Goal: Transaction & Acquisition: Purchase product/service

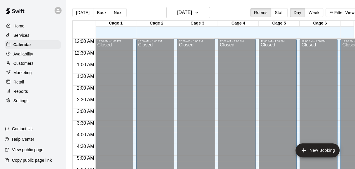
scroll to position [266, 0]
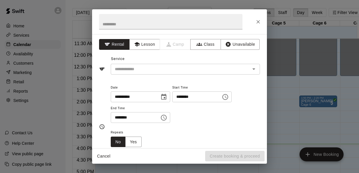
click at [263, 19] on div at bounding box center [179, 21] width 175 height 25
click at [258, 22] on icon "Close" at bounding box center [259, 22] width 4 height 4
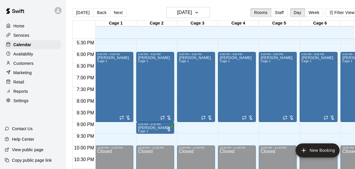
scroll to position [407, 0]
click at [255, 57] on div "6:00 PM – 9:00 PM [PERSON_NAME] 1" at bounding box center [237, 87] width 38 height 70
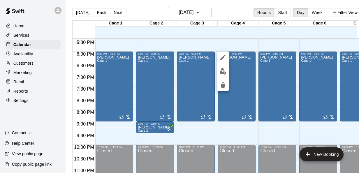
click at [264, 139] on div at bounding box center [179, 86] width 359 height 173
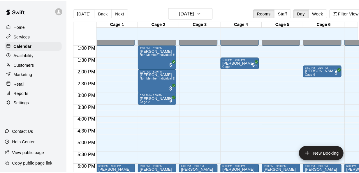
scroll to position [285, 0]
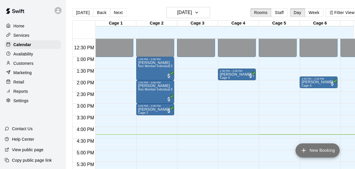
click at [303, 147] on icon "add" at bounding box center [303, 150] width 7 height 7
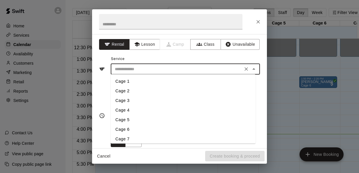
click at [160, 71] on input "text" at bounding box center [177, 69] width 129 height 7
click at [129, 110] on li "Cage 4" at bounding box center [183, 111] width 145 height 10
type input "******"
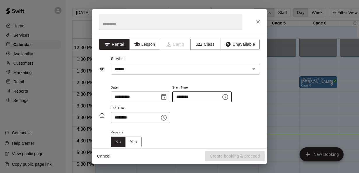
click at [185, 98] on input "********" at bounding box center [194, 97] width 45 height 11
type input "********"
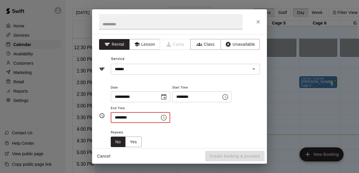
click at [120, 120] on input "********" at bounding box center [133, 117] width 45 height 11
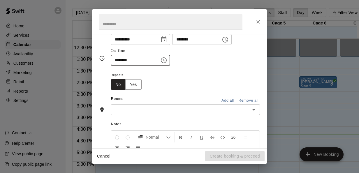
scroll to position [60, 0]
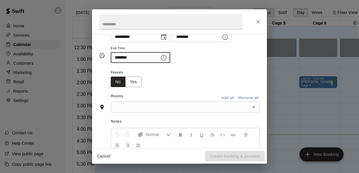
type input "********"
click at [184, 109] on input "text" at bounding box center [181, 107] width 136 height 7
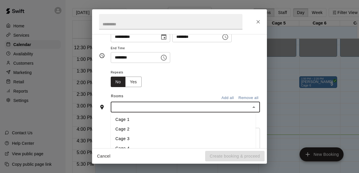
scroll to position [3, 0]
click at [131, 144] on li "Cage 4" at bounding box center [183, 146] width 145 height 10
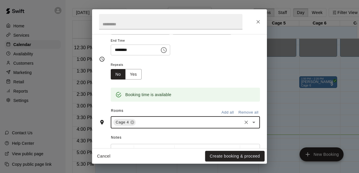
scroll to position [71, 0]
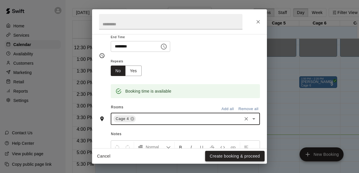
click at [248, 158] on button "Create booking & proceed" at bounding box center [235, 156] width 60 height 11
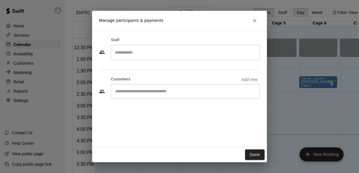
click at [198, 93] on input "Start typing to search customers..." at bounding box center [185, 92] width 144 height 6
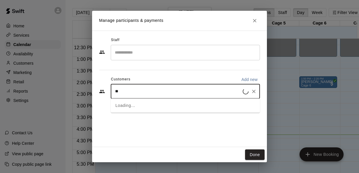
type input "***"
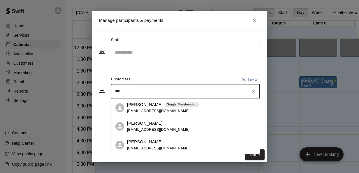
click at [179, 107] on div "Single Membership" at bounding box center [182, 105] width 34 height 6
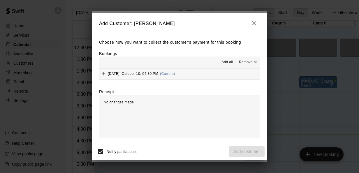
click at [170, 74] on span "(Current)" at bounding box center [167, 74] width 15 height 4
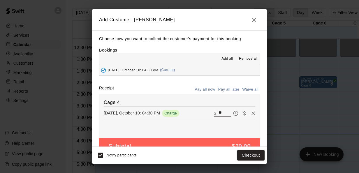
click at [219, 111] on input "**" at bounding box center [225, 113] width 13 height 8
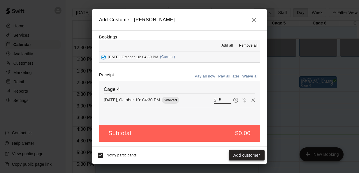
type input "*"
click at [240, 158] on button "Add customer" at bounding box center [247, 155] width 36 height 11
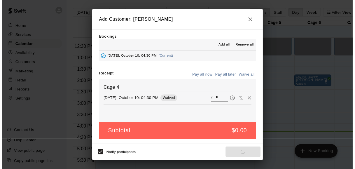
scroll to position [0, 0]
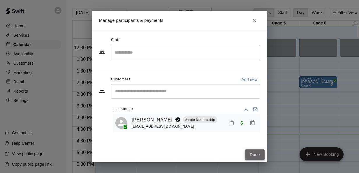
click at [253, 155] on button "Done" at bounding box center [255, 155] width 20 height 11
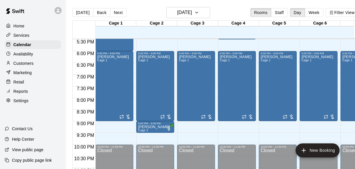
scroll to position [408, 0]
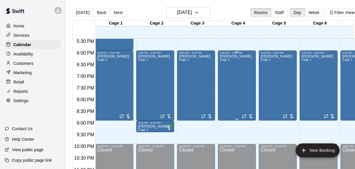
click at [235, 108] on div "[PERSON_NAME] Cage 1" at bounding box center [236, 138] width 32 height 169
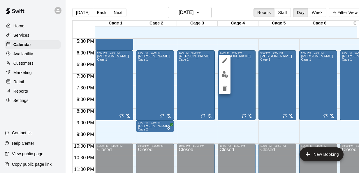
click at [301, 135] on div at bounding box center [179, 86] width 359 height 173
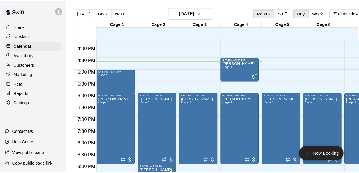
scroll to position [359, 0]
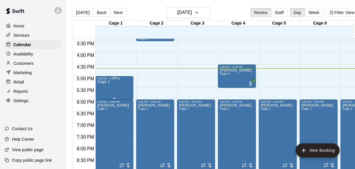
click at [113, 92] on div "Cage 1" at bounding box center [114, 164] width 34 height 169
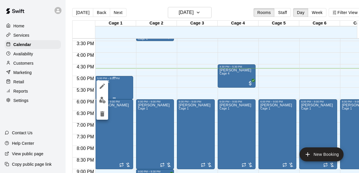
click at [113, 92] on div at bounding box center [179, 86] width 359 height 173
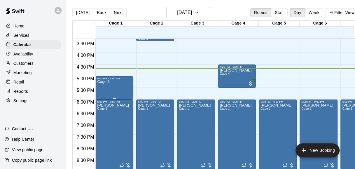
click at [113, 92] on div "Cage 1" at bounding box center [114, 164] width 34 height 169
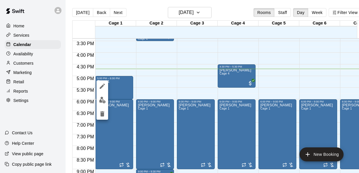
click at [14, 85] on div at bounding box center [179, 86] width 359 height 173
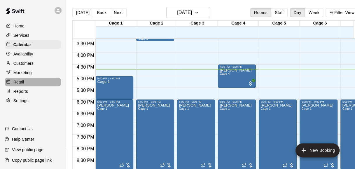
click at [11, 85] on div at bounding box center [9, 82] width 7 height 6
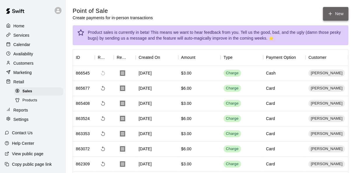
click at [337, 14] on button "New" at bounding box center [335, 14] width 25 height 14
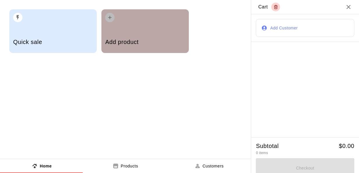
click at [147, 25] on div "Add product" at bounding box center [146, 31] width 88 height 44
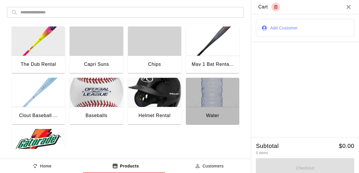
click at [218, 93] on img "button" at bounding box center [212, 92] width 53 height 29
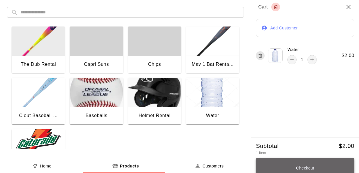
click at [268, 165] on button "Checkout" at bounding box center [305, 168] width 99 height 20
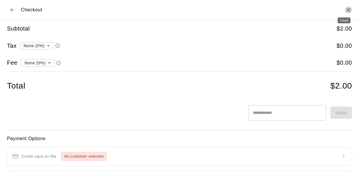
click at [347, 10] on icon "Close" at bounding box center [349, 10] width 4 height 4
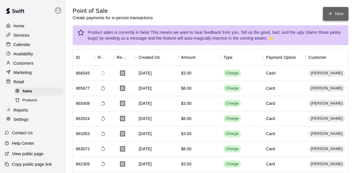
click at [334, 11] on button "New" at bounding box center [335, 14] width 25 height 14
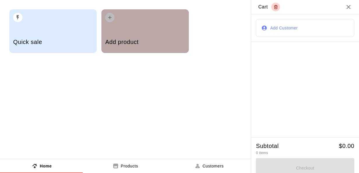
click at [153, 38] on h5 "Add product" at bounding box center [145, 42] width 80 height 8
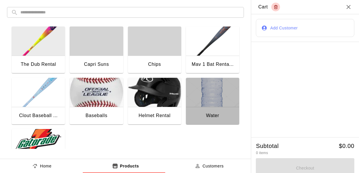
click at [203, 88] on img "button" at bounding box center [212, 92] width 53 height 29
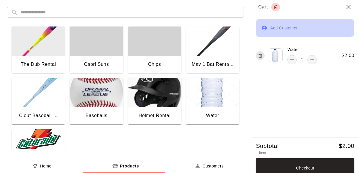
click at [336, 30] on button "Add Customer" at bounding box center [305, 28] width 99 height 18
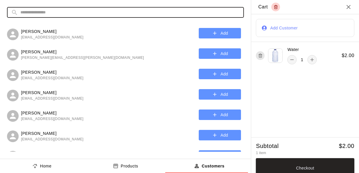
click at [166, 10] on input "text" at bounding box center [130, 12] width 220 height 11
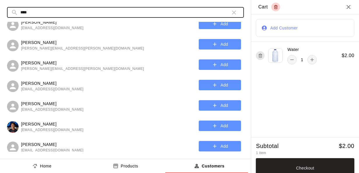
scroll to position [54, 0]
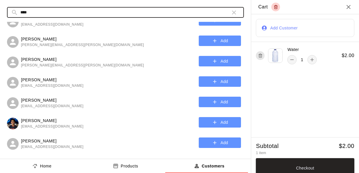
type input "****"
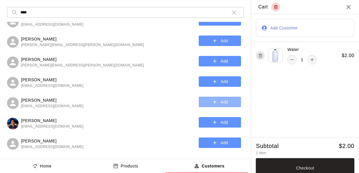
click at [223, 105] on button "Add" at bounding box center [220, 102] width 42 height 11
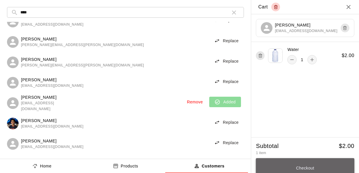
click at [331, 165] on button "Checkout" at bounding box center [305, 168] width 99 height 20
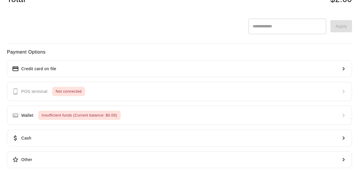
scroll to position [91, 0]
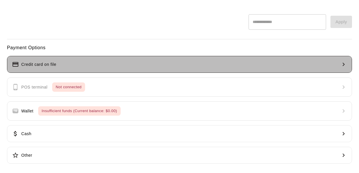
click at [254, 65] on button "Credit card on file" at bounding box center [179, 64] width 345 height 17
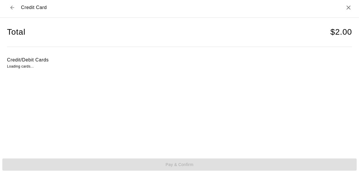
scroll to position [2, 0]
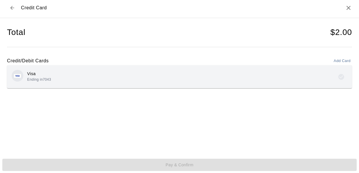
click at [121, 82] on div "Visa Ending in 7043" at bounding box center [180, 77] width 336 height 14
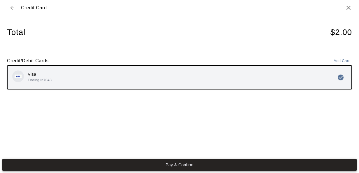
click at [132, 165] on button "Pay & Confirm" at bounding box center [179, 165] width 355 height 12
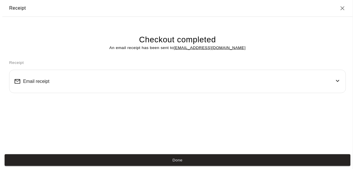
scroll to position [0, 0]
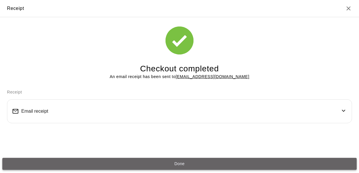
click at [135, 165] on button "Done" at bounding box center [179, 164] width 355 height 12
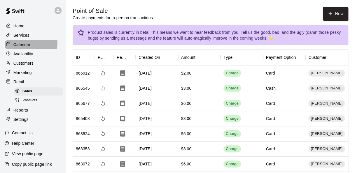
click at [21, 44] on p "Calendar" at bounding box center [21, 45] width 17 height 6
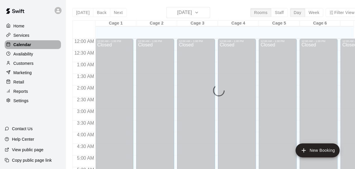
click at [21, 44] on p "Calendar" at bounding box center [22, 45] width 18 height 6
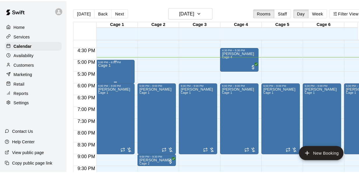
scroll to position [0, 0]
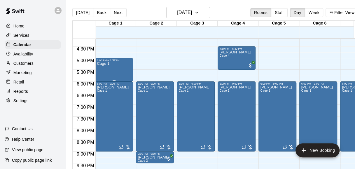
click at [112, 69] on div "Cage 1" at bounding box center [114, 146] width 34 height 169
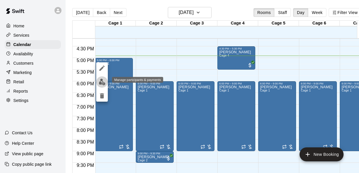
click at [102, 81] on img "edit" at bounding box center [102, 82] width 7 height 7
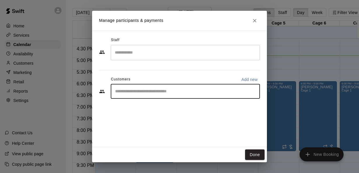
click at [170, 92] on input "Start typing to search customers..." at bounding box center [185, 92] width 144 height 6
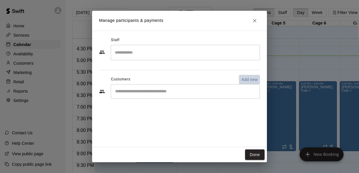
click at [252, 81] on p "Add new" at bounding box center [250, 80] width 16 height 6
select select "**"
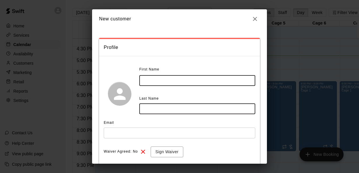
click at [196, 83] on input "text" at bounding box center [197, 80] width 116 height 11
type input "********"
click at [173, 108] on input "text" at bounding box center [197, 109] width 116 height 11
type input "*****"
click at [141, 130] on input "text" at bounding box center [180, 133] width 152 height 11
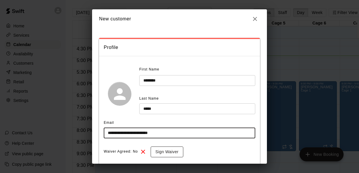
scroll to position [67, 0]
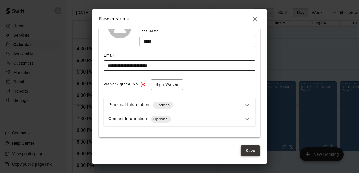
type input "**********"
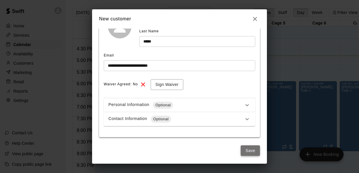
click at [241, 153] on button "Save" at bounding box center [250, 151] width 19 height 11
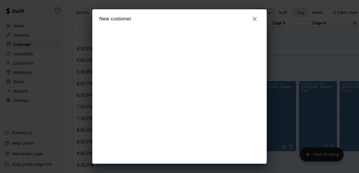
scroll to position [0, 0]
select select "**"
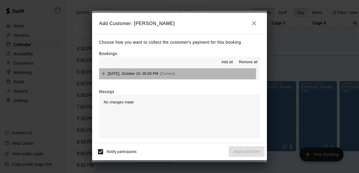
click at [165, 72] on span "(Current)" at bounding box center [167, 74] width 15 height 4
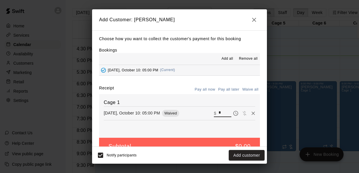
click at [219, 112] on input "*" at bounding box center [225, 113] width 13 height 8
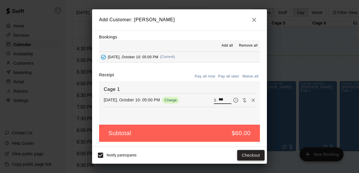
type input "***"
click at [244, 155] on button "Checkout" at bounding box center [250, 155] width 27 height 11
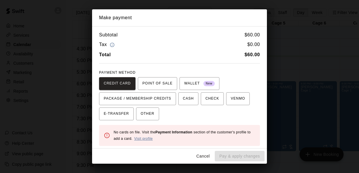
click at [149, 137] on link "Visit profile" at bounding box center [143, 139] width 19 height 4
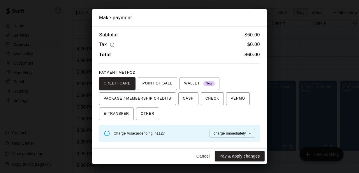
click at [229, 151] on div "Cancel Pay & apply changes" at bounding box center [179, 156] width 175 height 15
click at [229, 155] on button "Pay & apply changes" at bounding box center [240, 156] width 50 height 11
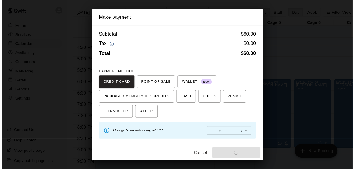
scroll to position [0, 0]
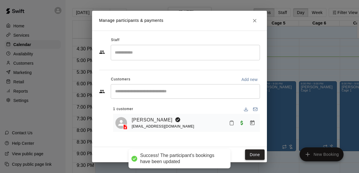
click at [251, 155] on button "Done" at bounding box center [255, 155] width 20 height 11
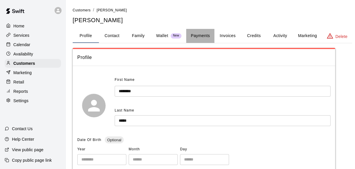
click at [199, 37] on button "Payments" at bounding box center [200, 36] width 28 height 14
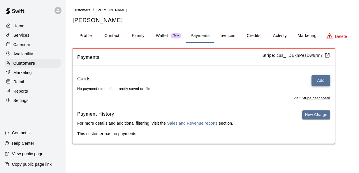
click at [319, 80] on button "Add" at bounding box center [321, 80] width 19 height 11
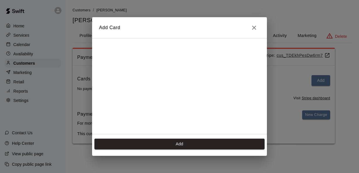
scroll to position [93, 0]
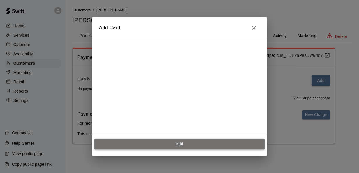
click at [127, 146] on button "Add" at bounding box center [180, 144] width 170 height 11
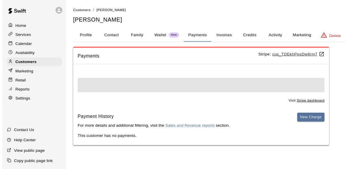
scroll to position [0, 0]
